Goal: Transaction & Acquisition: Register for event/course

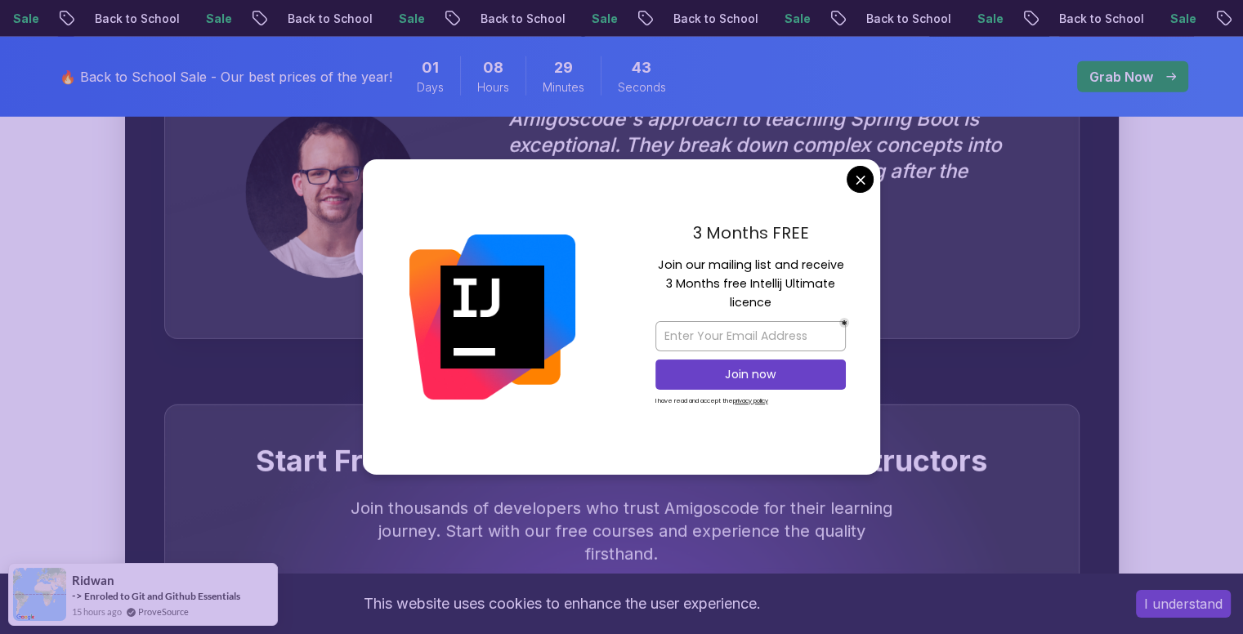
scroll to position [4903, 0]
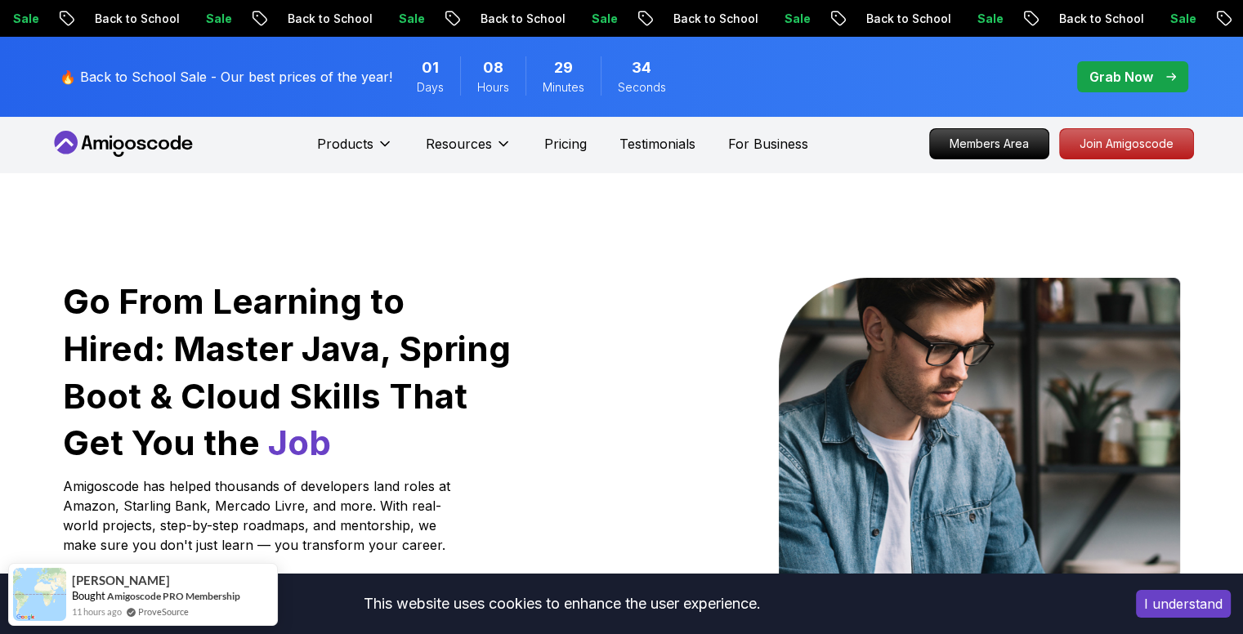
scroll to position [0, 0]
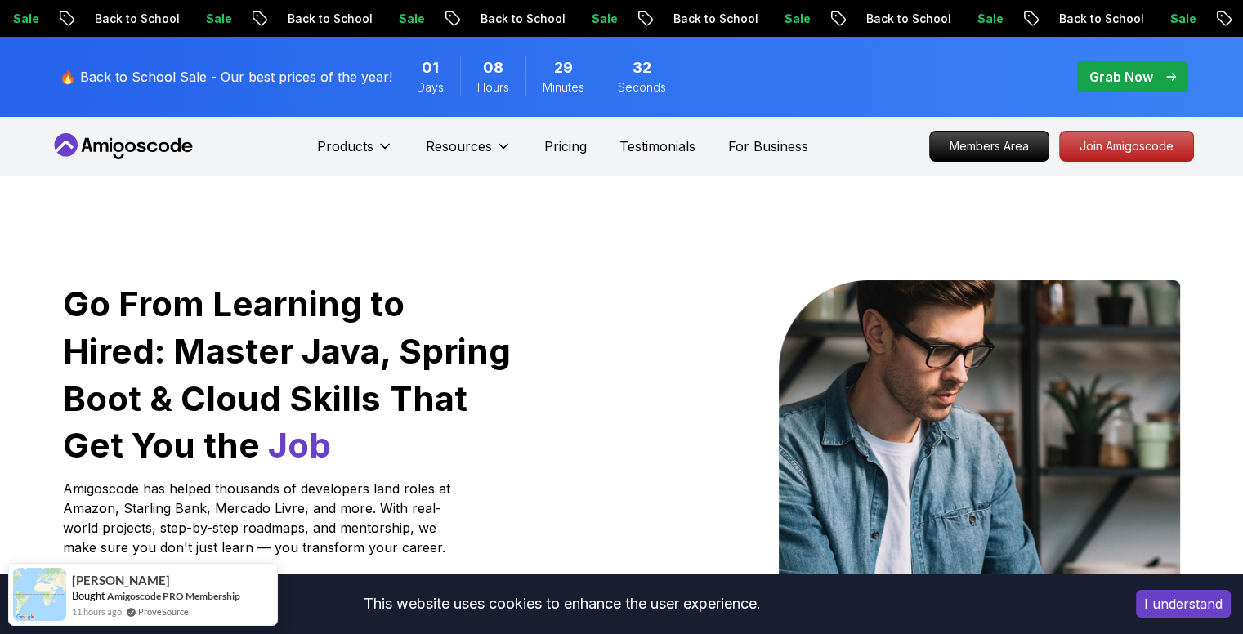
click at [114, 148] on icon at bounding box center [118, 147] width 11 height 10
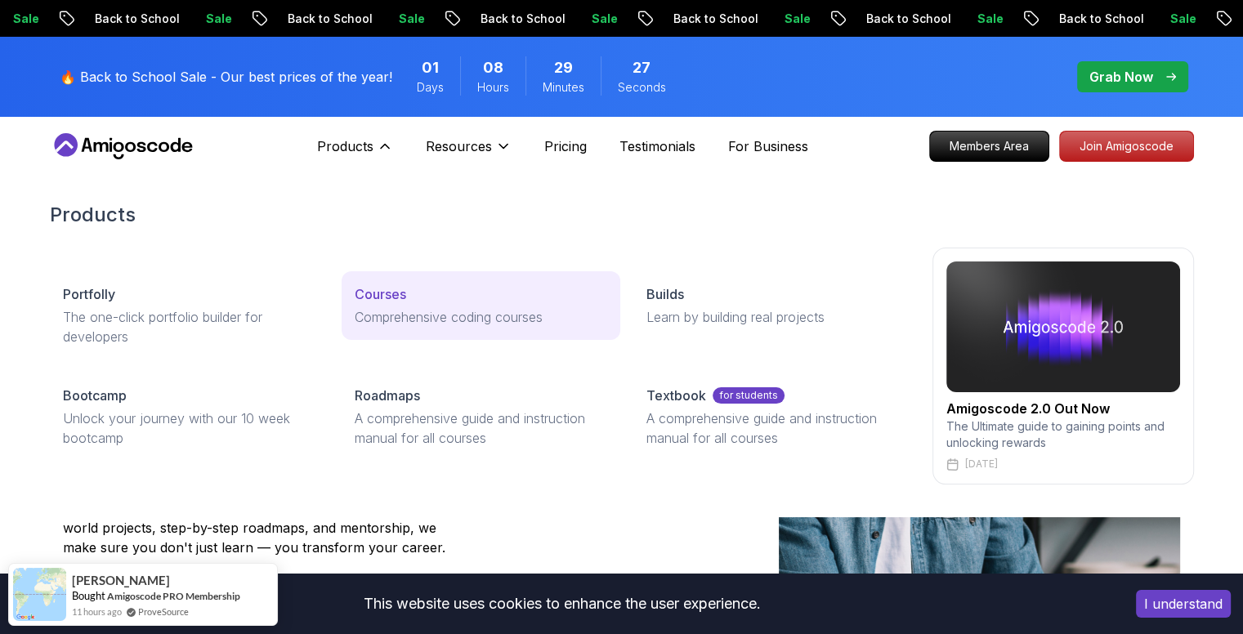
click at [364, 292] on p "Courses" at bounding box center [380, 294] width 51 height 20
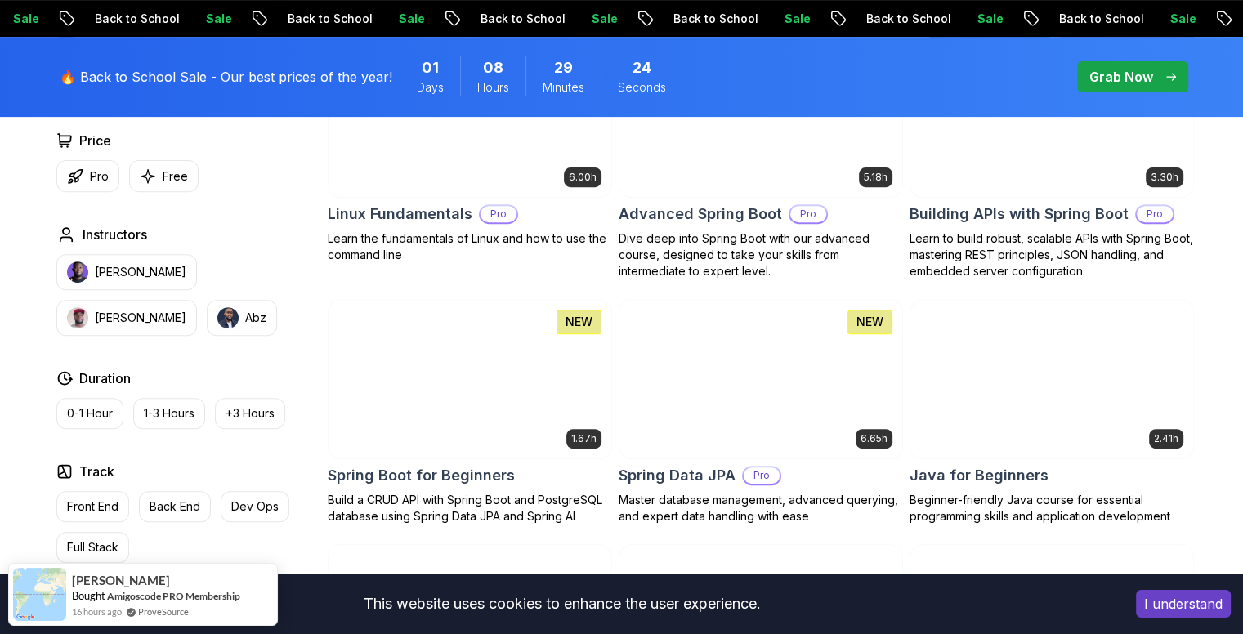
scroll to position [735, 0]
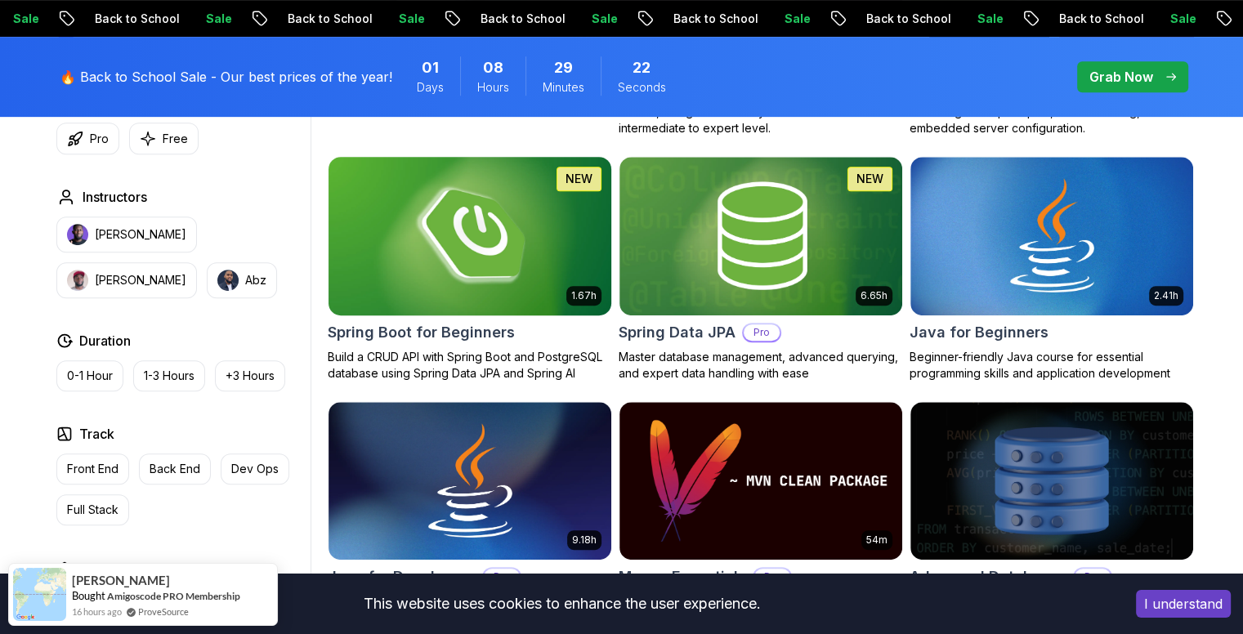
click at [473, 290] on img at bounding box center [469, 236] width 297 height 166
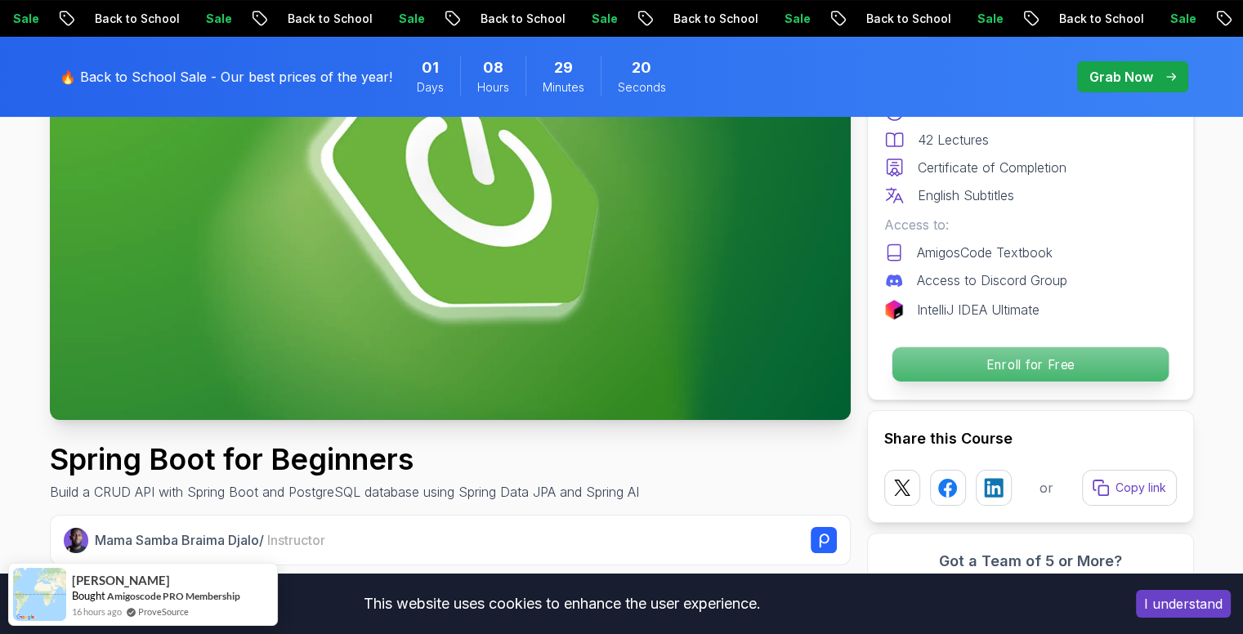
click at [932, 360] on p "Enroll for Free" at bounding box center [1030, 364] width 276 height 34
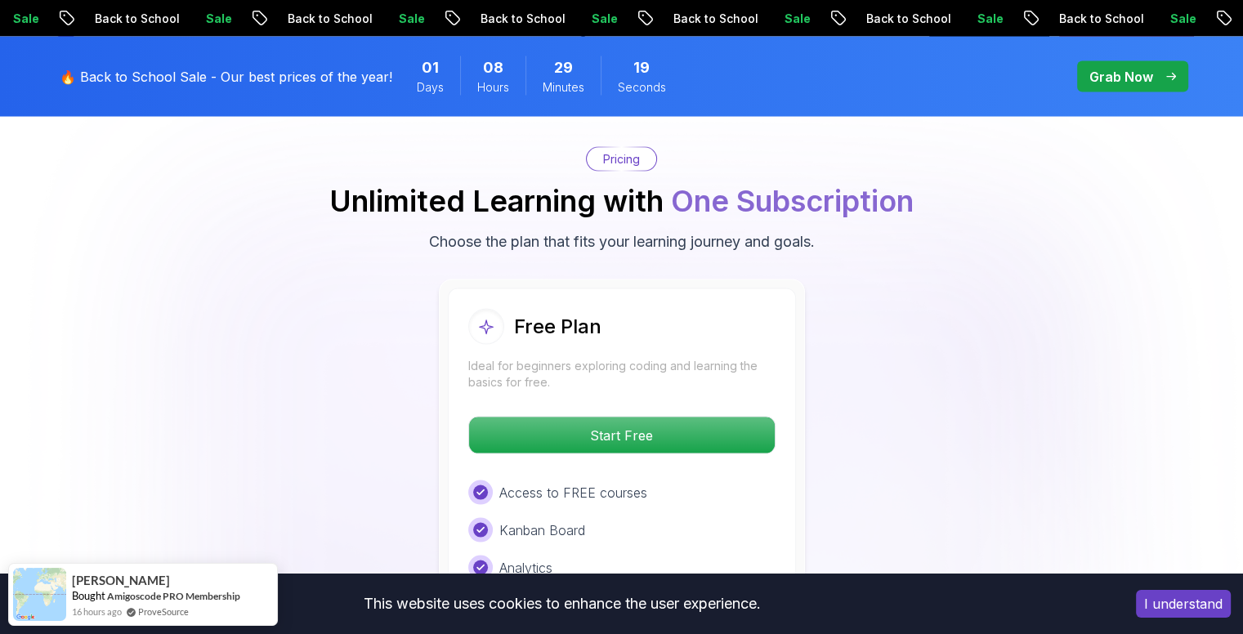
scroll to position [3321, 0]
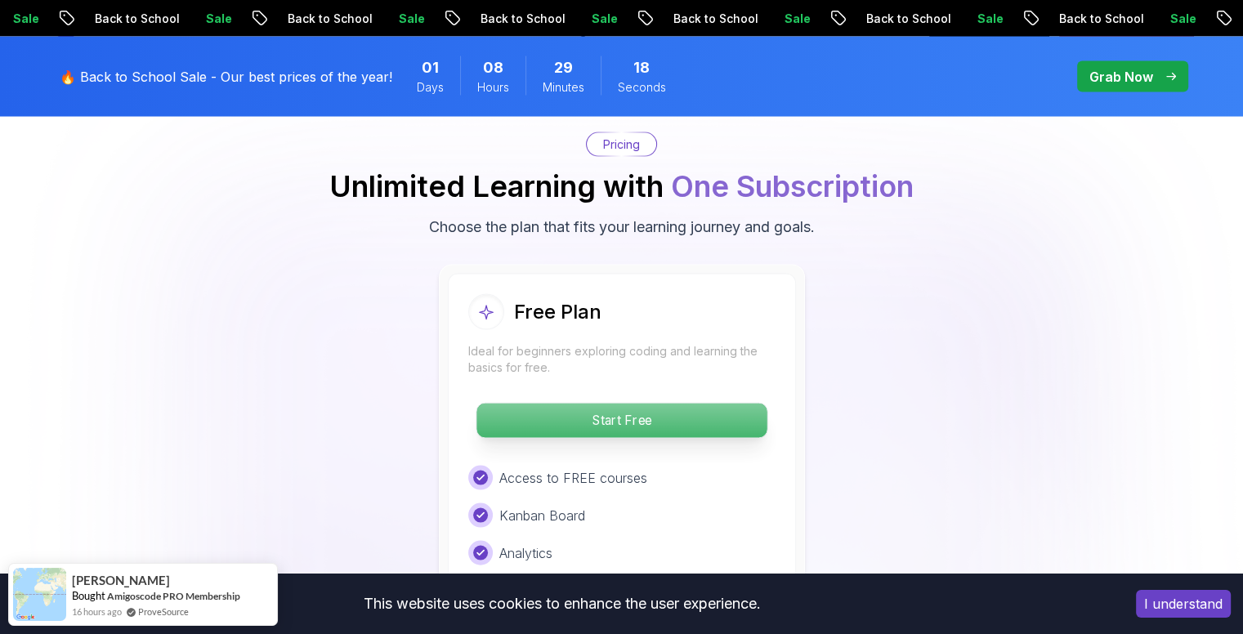
click at [699, 410] on button "Start Free" at bounding box center [622, 421] width 292 height 36
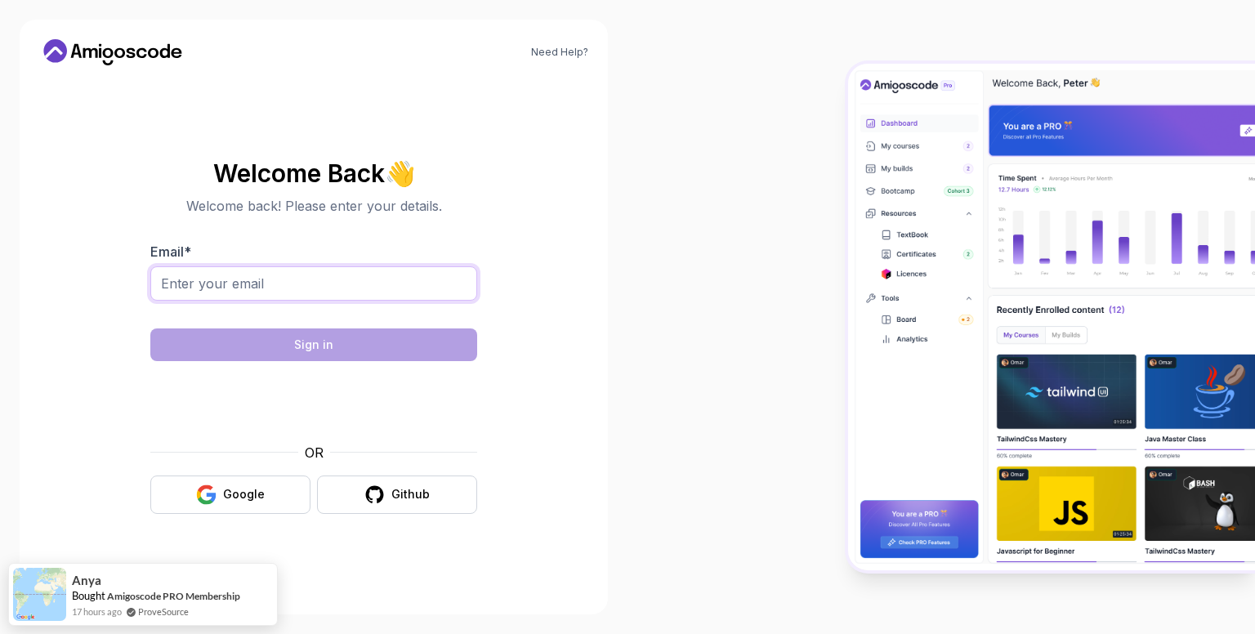
click at [426, 299] on input "Email *" at bounding box center [313, 283] width 327 height 34
type input "[EMAIL_ADDRESS][DOMAIN_NAME]"
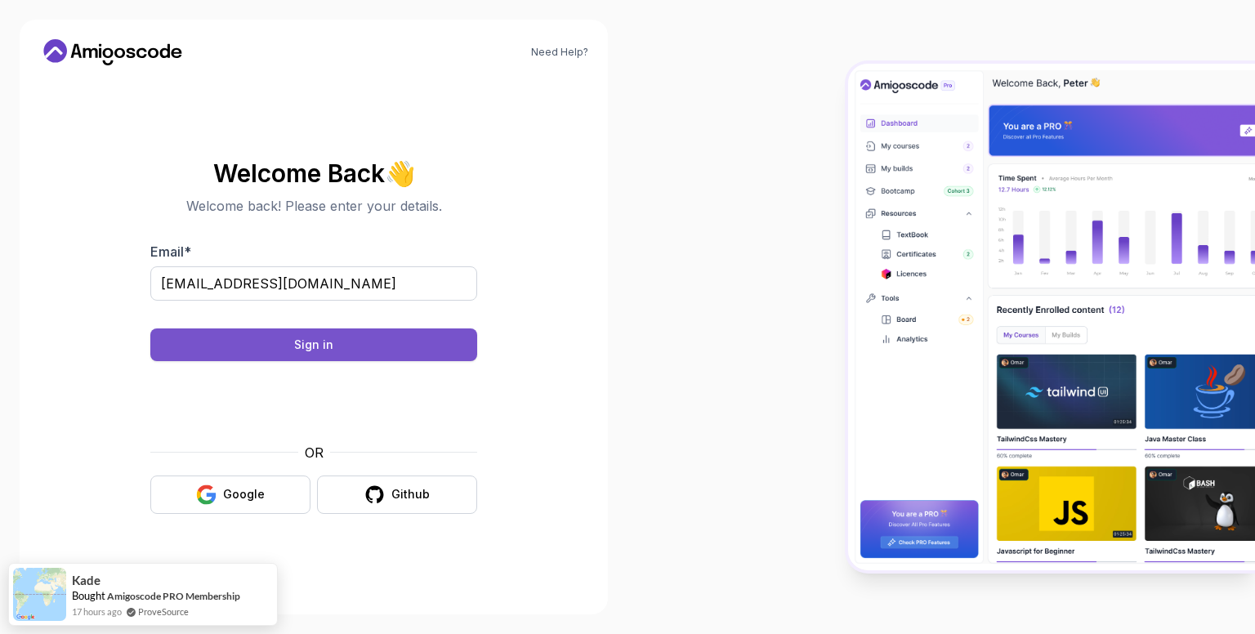
click at [454, 354] on button "Sign in" at bounding box center [313, 345] width 327 height 33
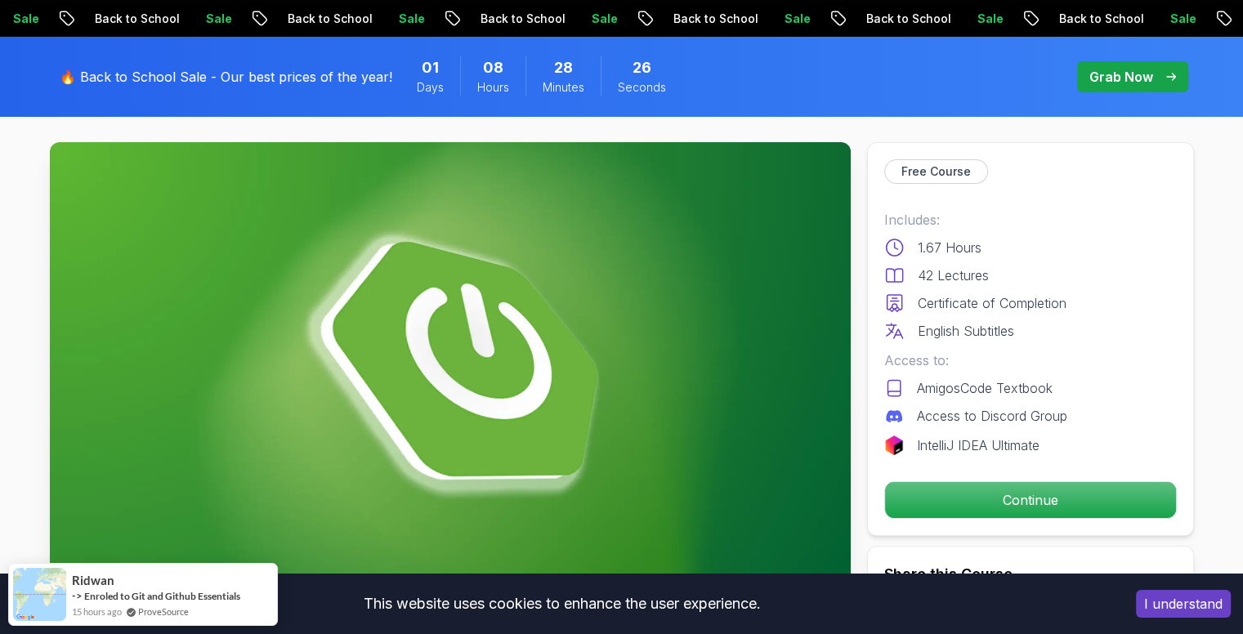
scroll to position [82, 0]
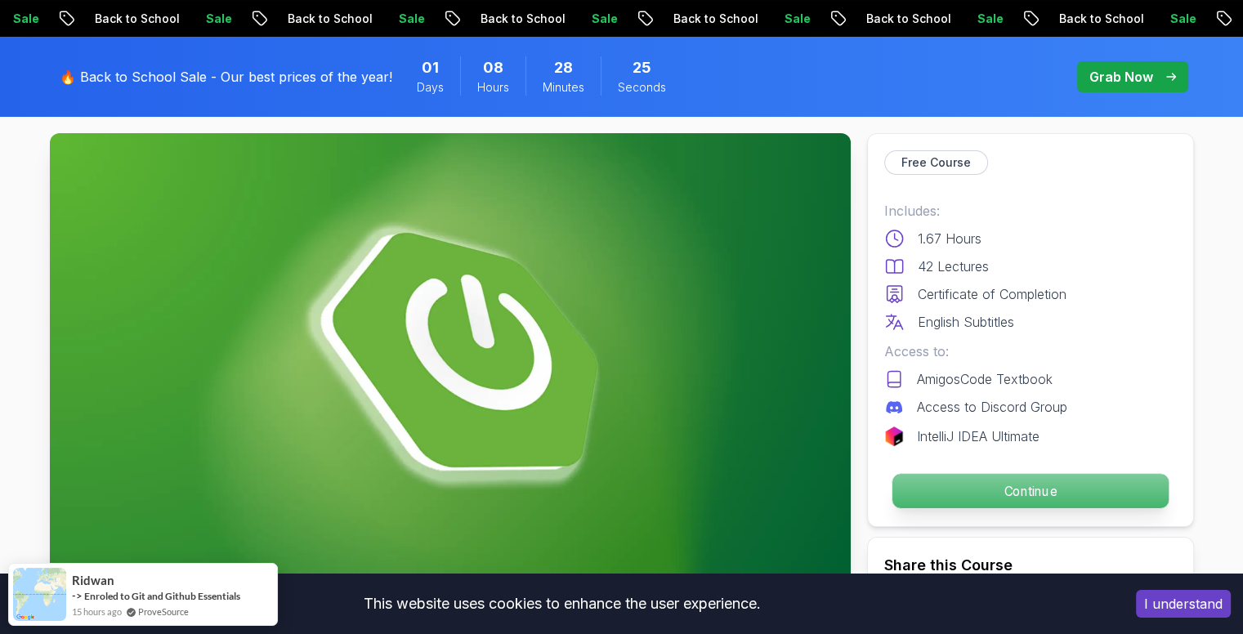
click at [991, 485] on p "Continue" at bounding box center [1030, 491] width 276 height 34
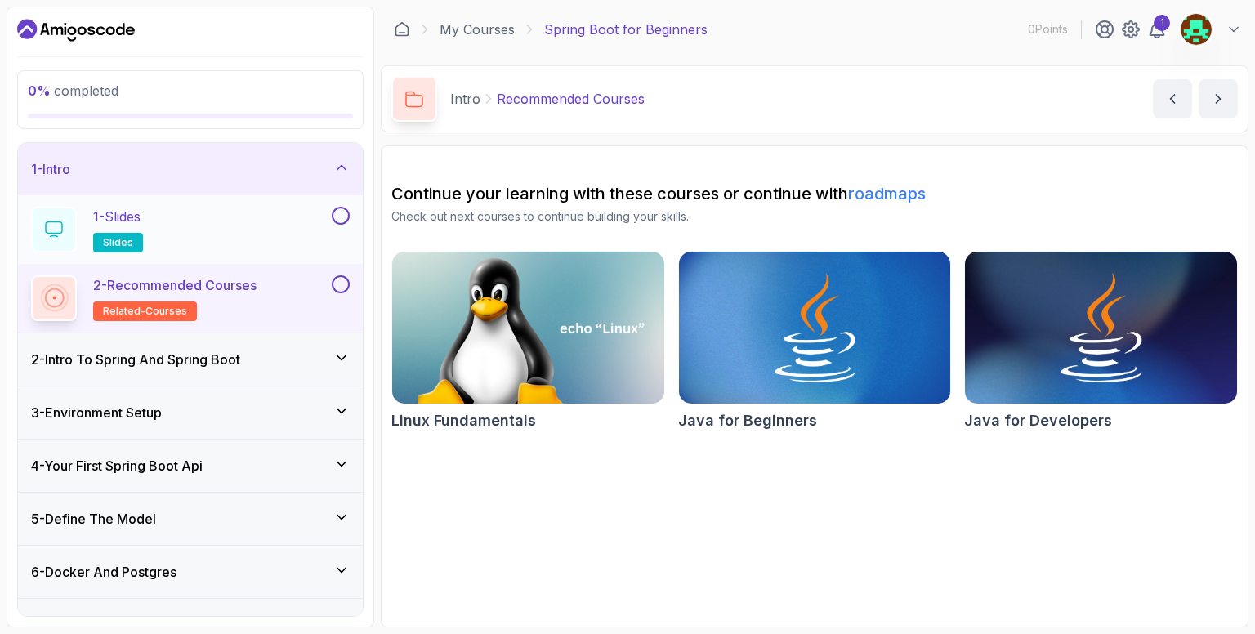
click at [283, 241] on div "1 - Slides slides" at bounding box center [179, 230] width 297 height 46
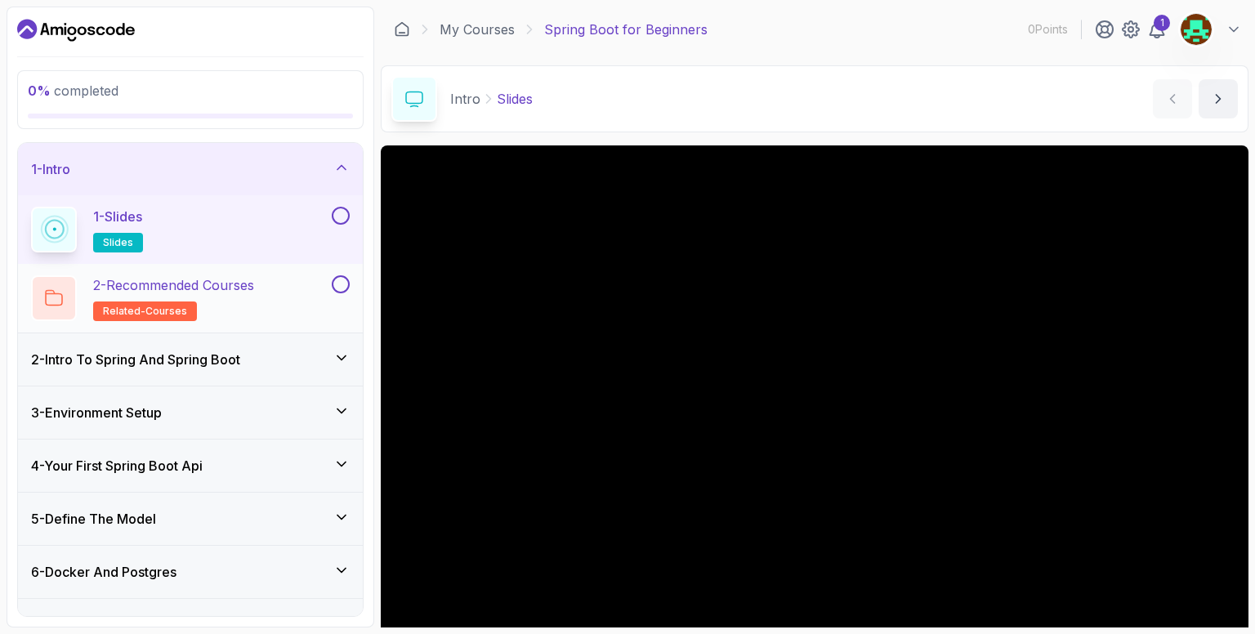
click at [270, 283] on div "2 - Recommended Courses related-courses" at bounding box center [179, 298] width 297 height 46
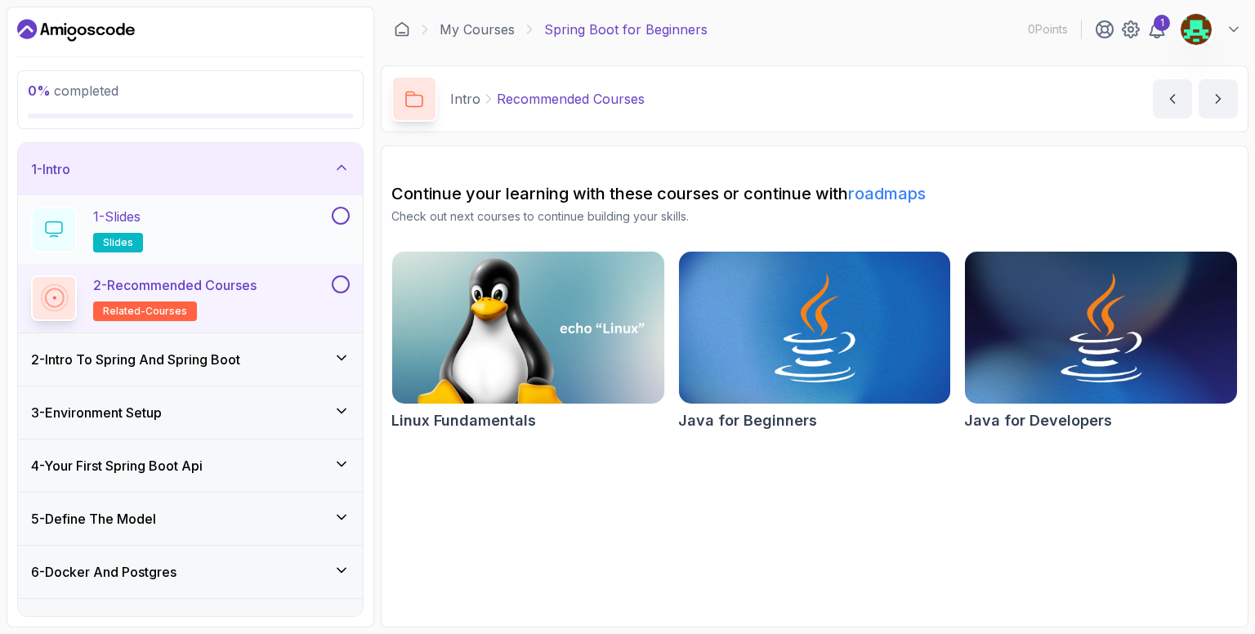
click at [339, 219] on button at bounding box center [341, 216] width 18 height 18
click at [315, 359] on div "2 - Intro To Spring And Spring Boot" at bounding box center [190, 360] width 319 height 20
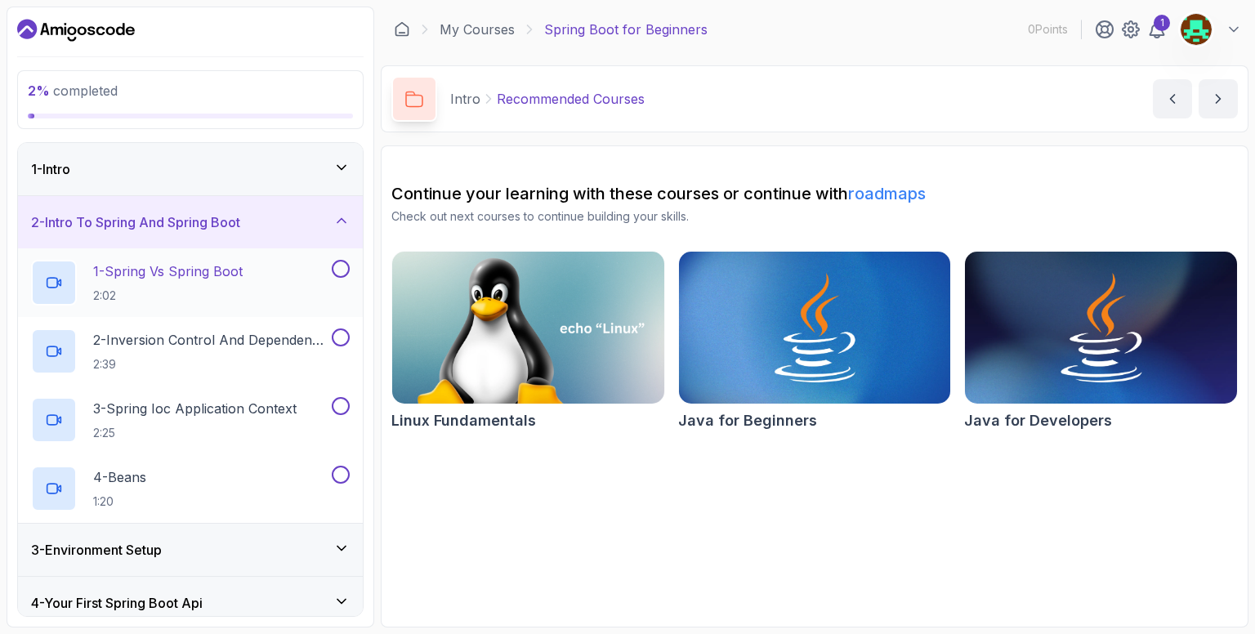
click at [267, 287] on div "1 - Spring Vs Spring Boot 2:02" at bounding box center [179, 283] width 297 height 46
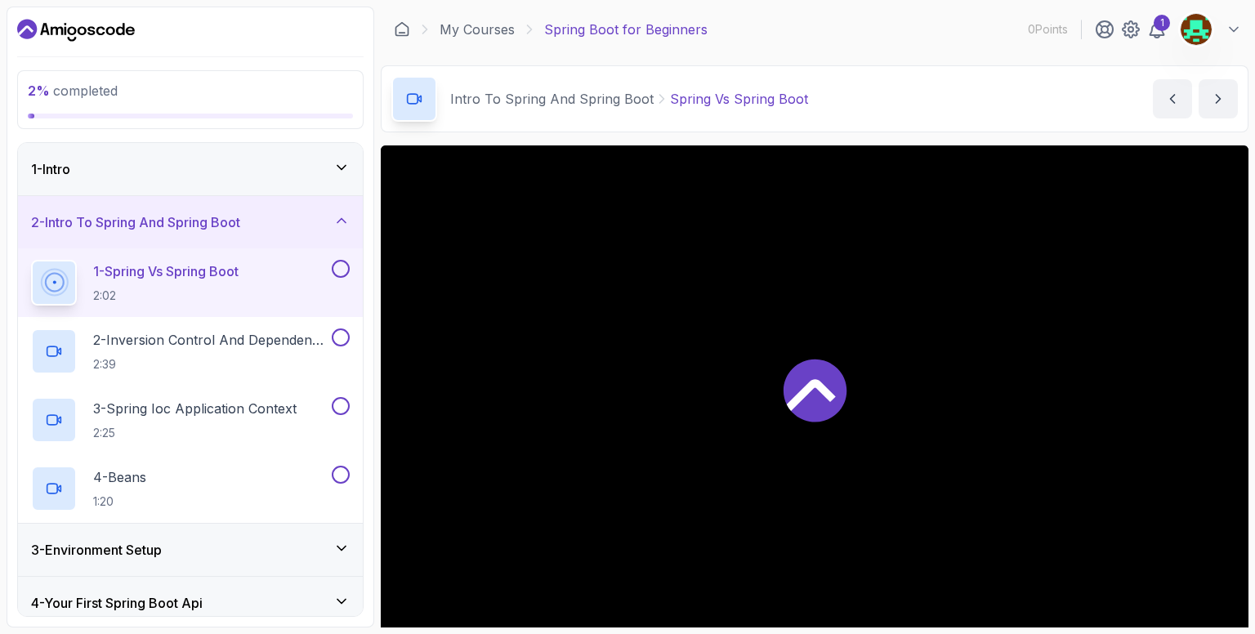
click at [346, 163] on icon at bounding box center [341, 167] width 16 height 16
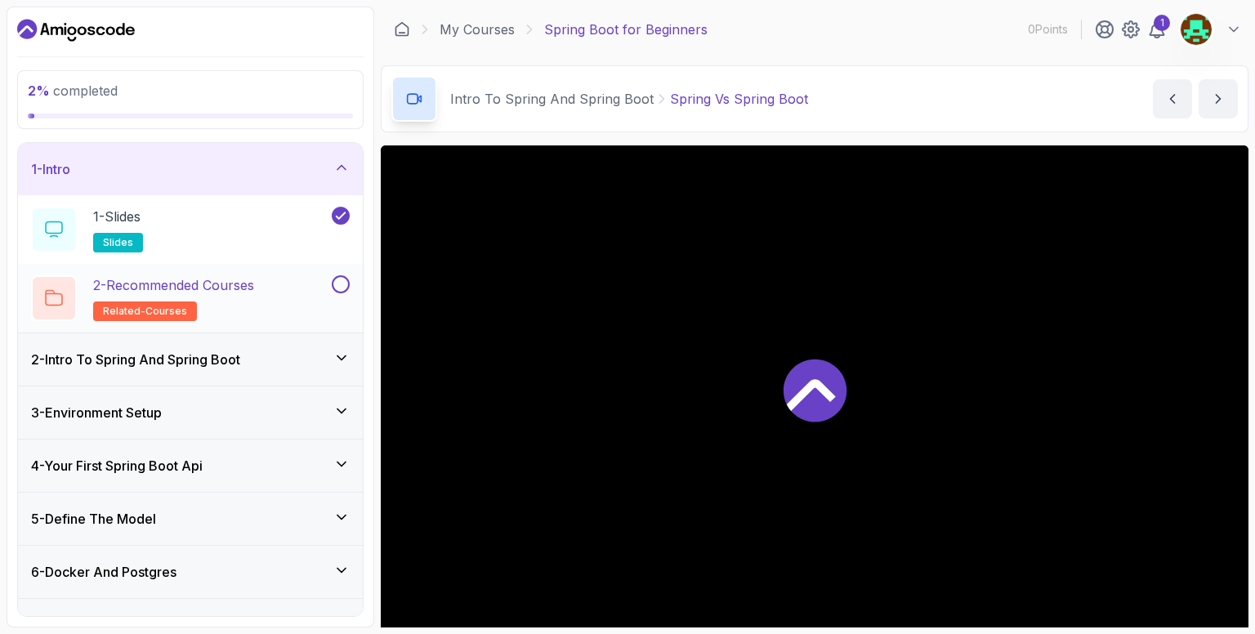
click at [340, 279] on button at bounding box center [341, 284] width 18 height 18
click at [338, 178] on div "1 - Intro" at bounding box center [190, 169] width 345 height 52
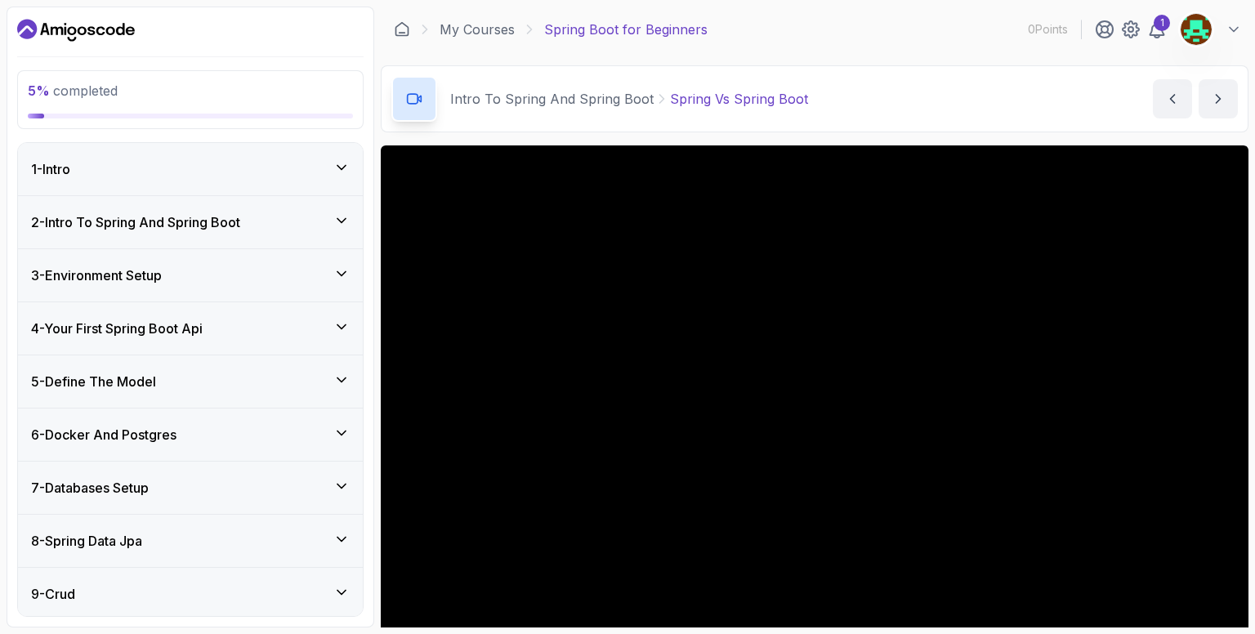
click at [333, 217] on div "2 - Intro To Spring And Spring Boot" at bounding box center [190, 222] width 319 height 20
